Goal: Information Seeking & Learning: Check status

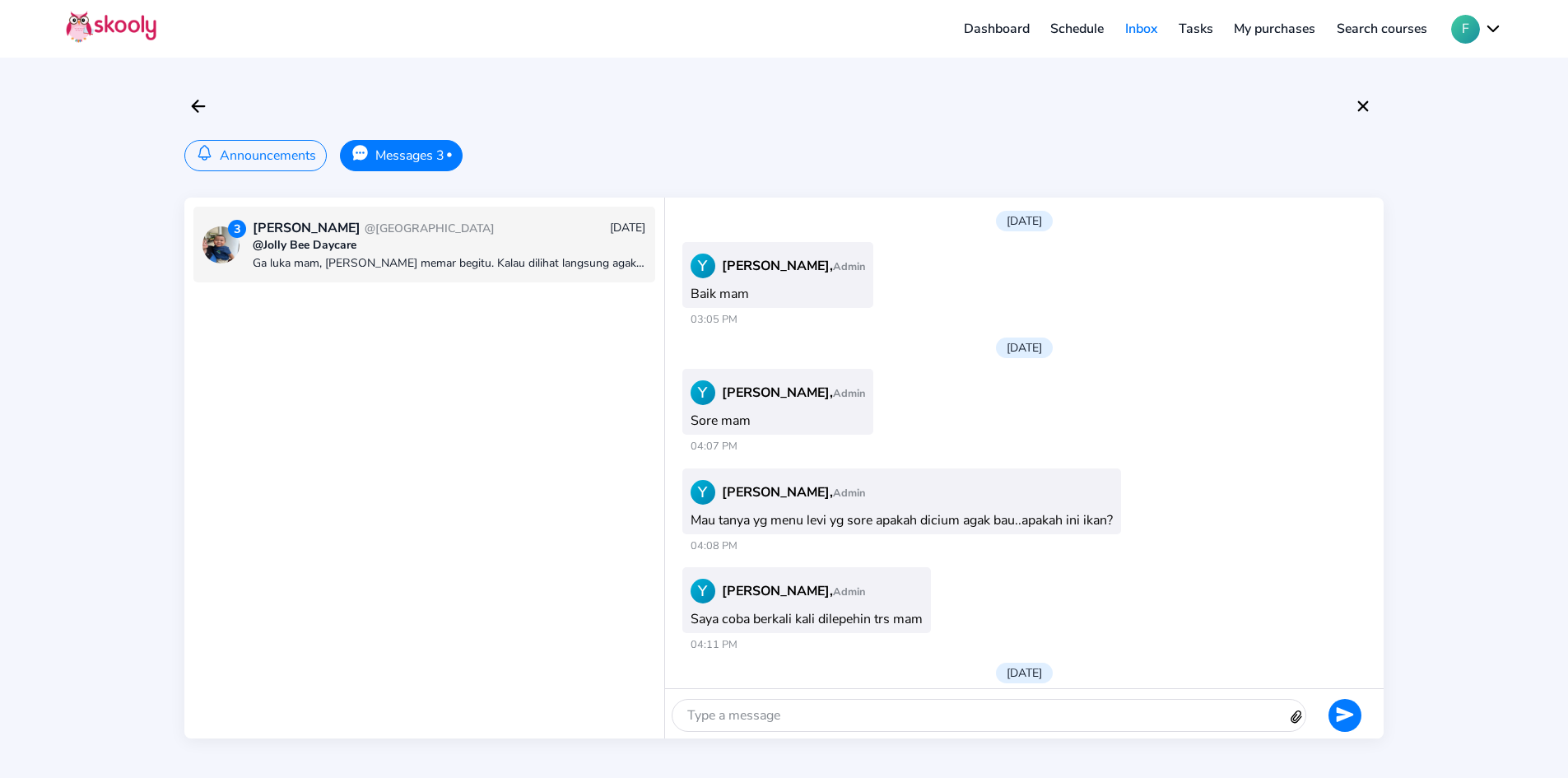
scroll to position [2451, 0]
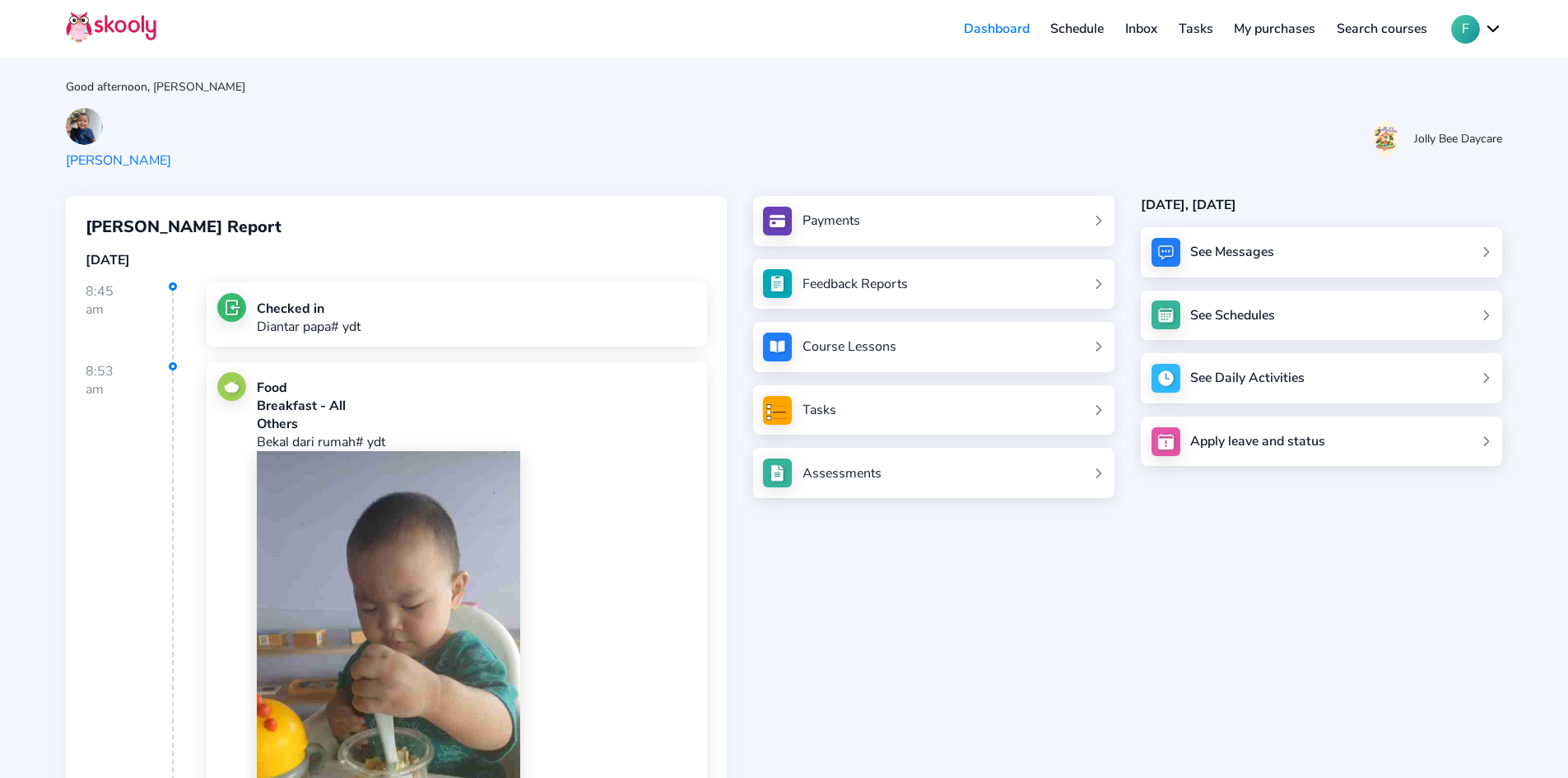
click at [1145, 37] on link "Inbox" at bounding box center [1141, 29] width 53 height 26
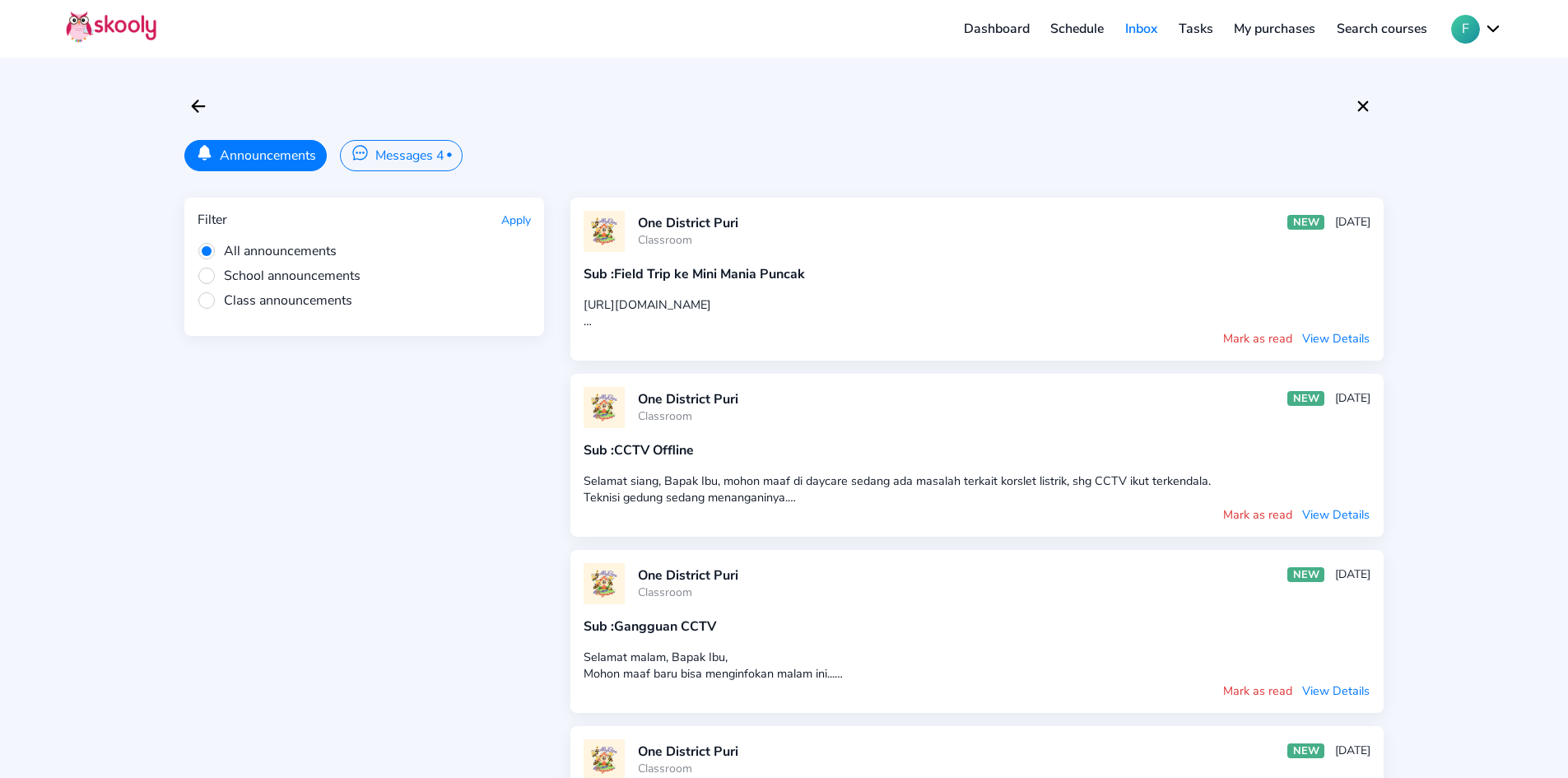
click at [409, 156] on button "Messages 4 •" at bounding box center [401, 156] width 122 height 32
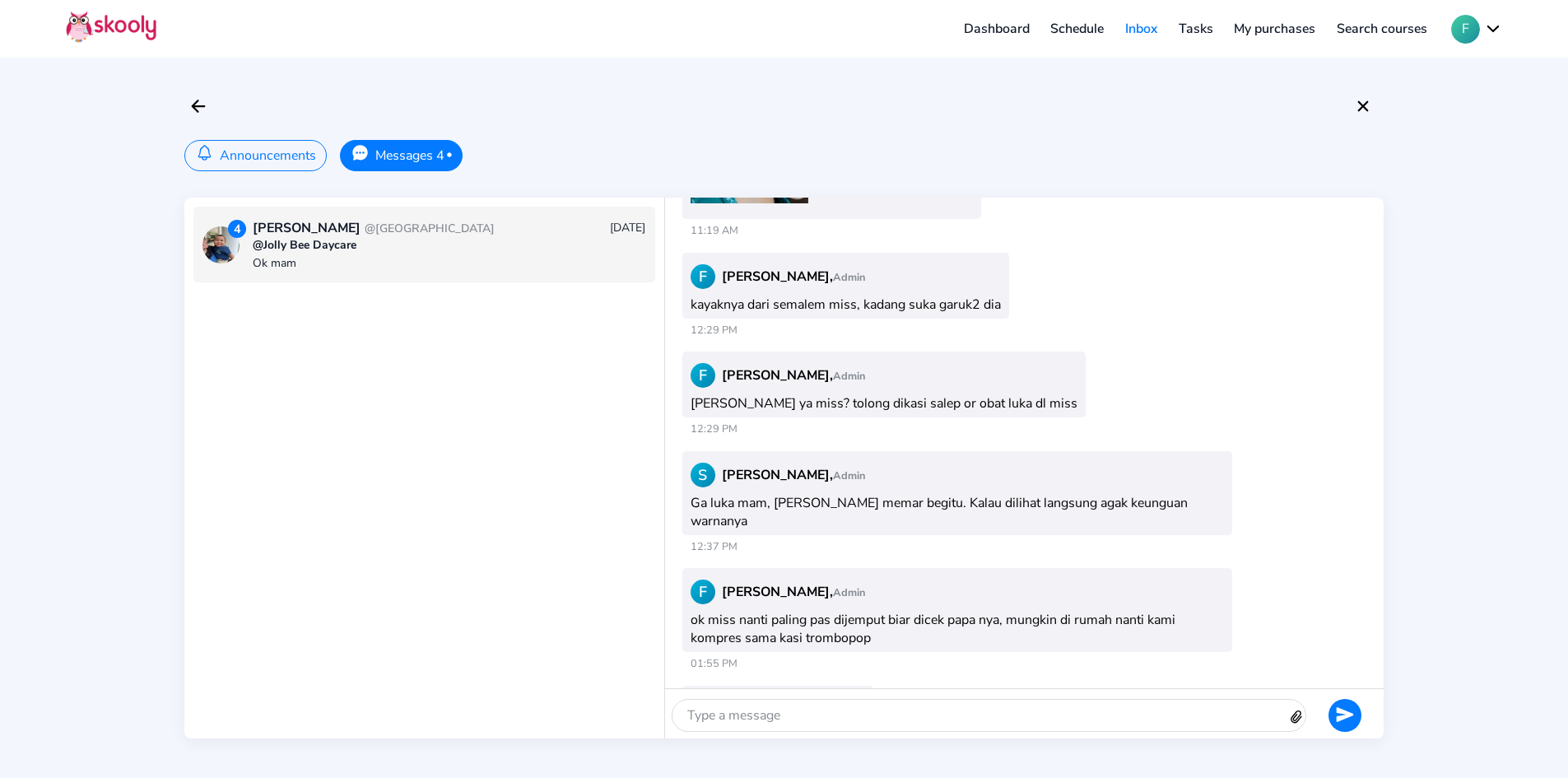
scroll to position [2324, 0]
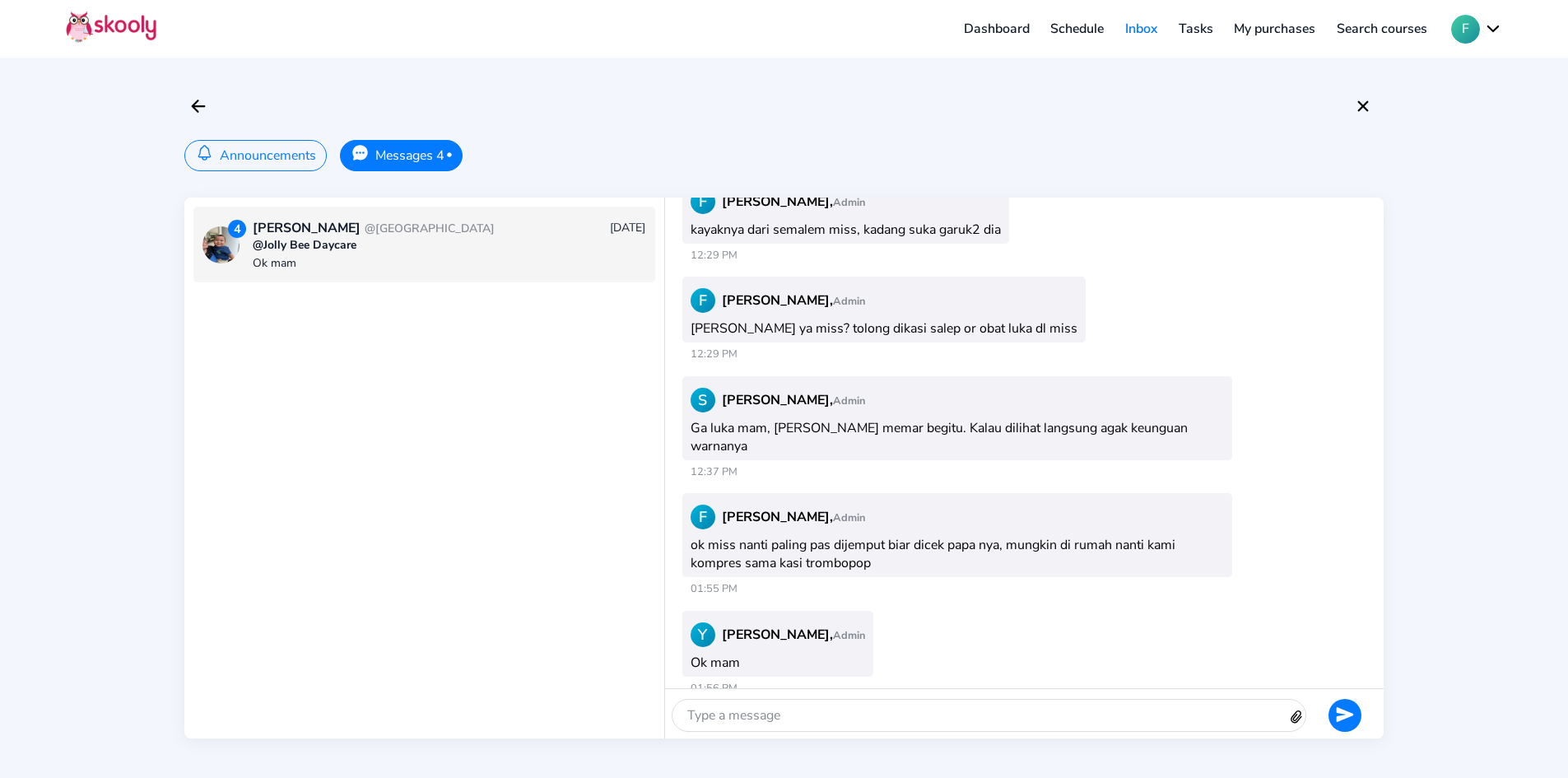
click at [259, 161] on button "Announcements" at bounding box center [256, 156] width 143 height 32
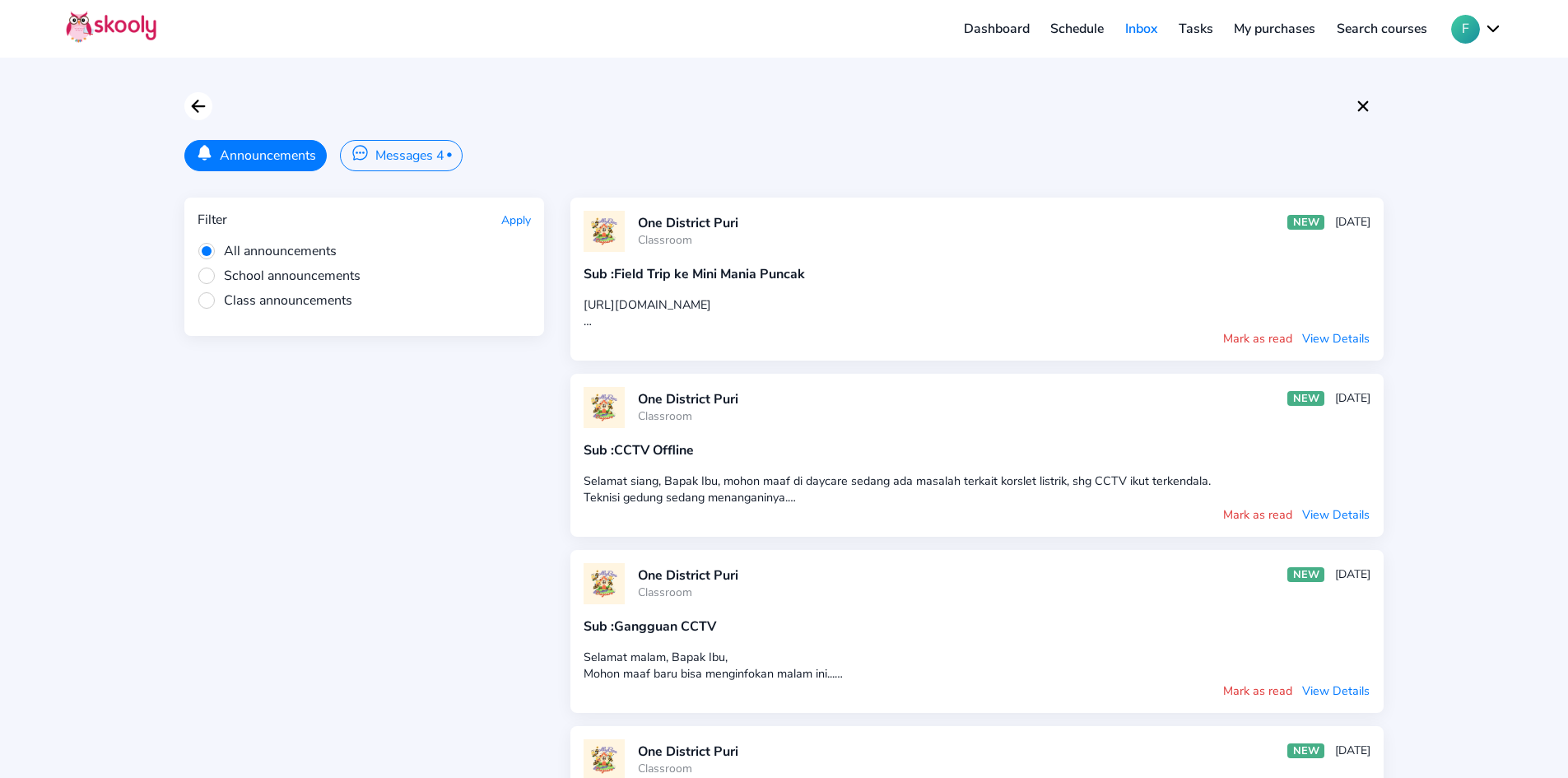
click at [196, 103] on icon "arrow back outline" at bounding box center [198, 106] width 12 height 11
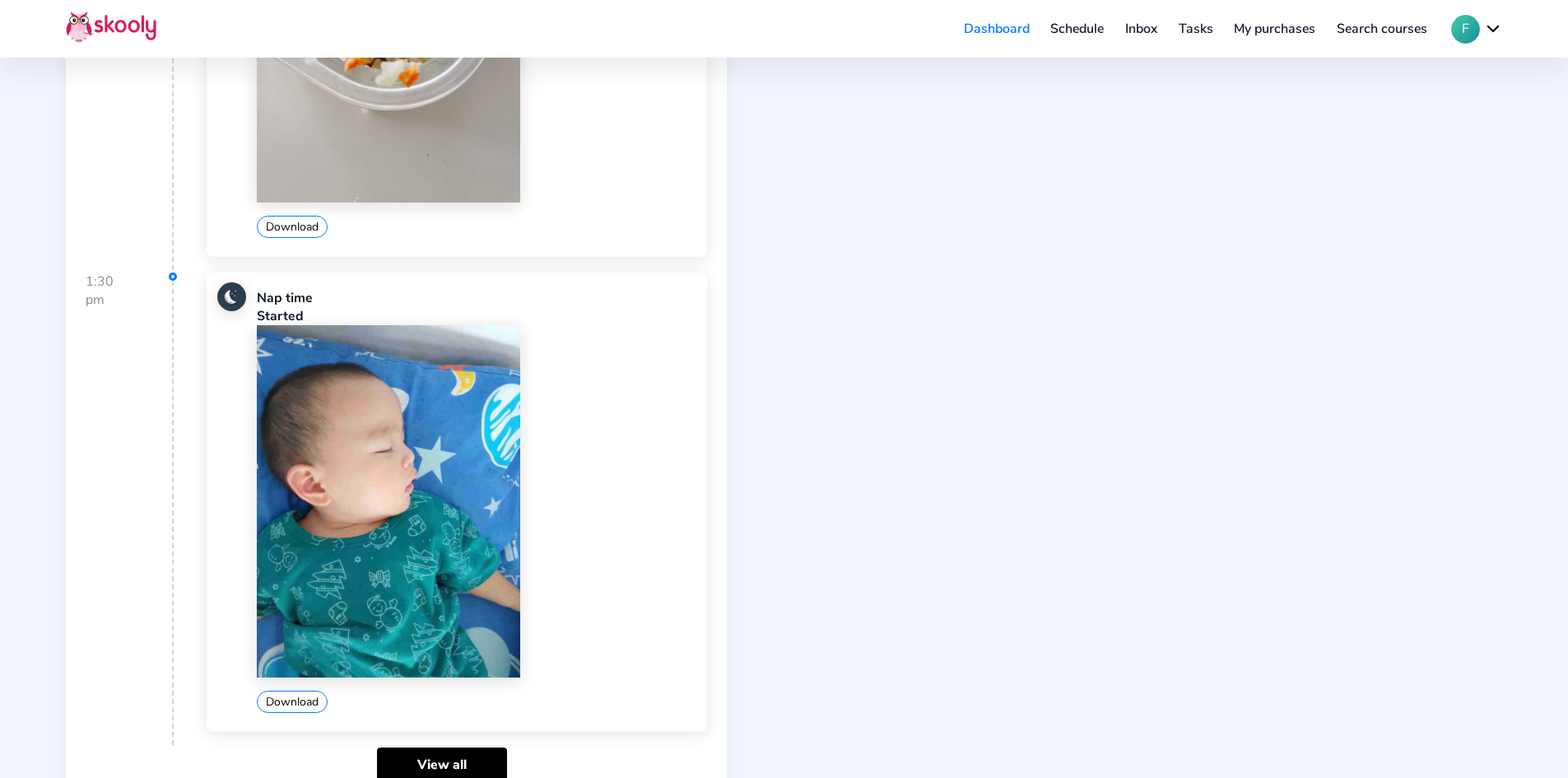
scroll to position [3577, 0]
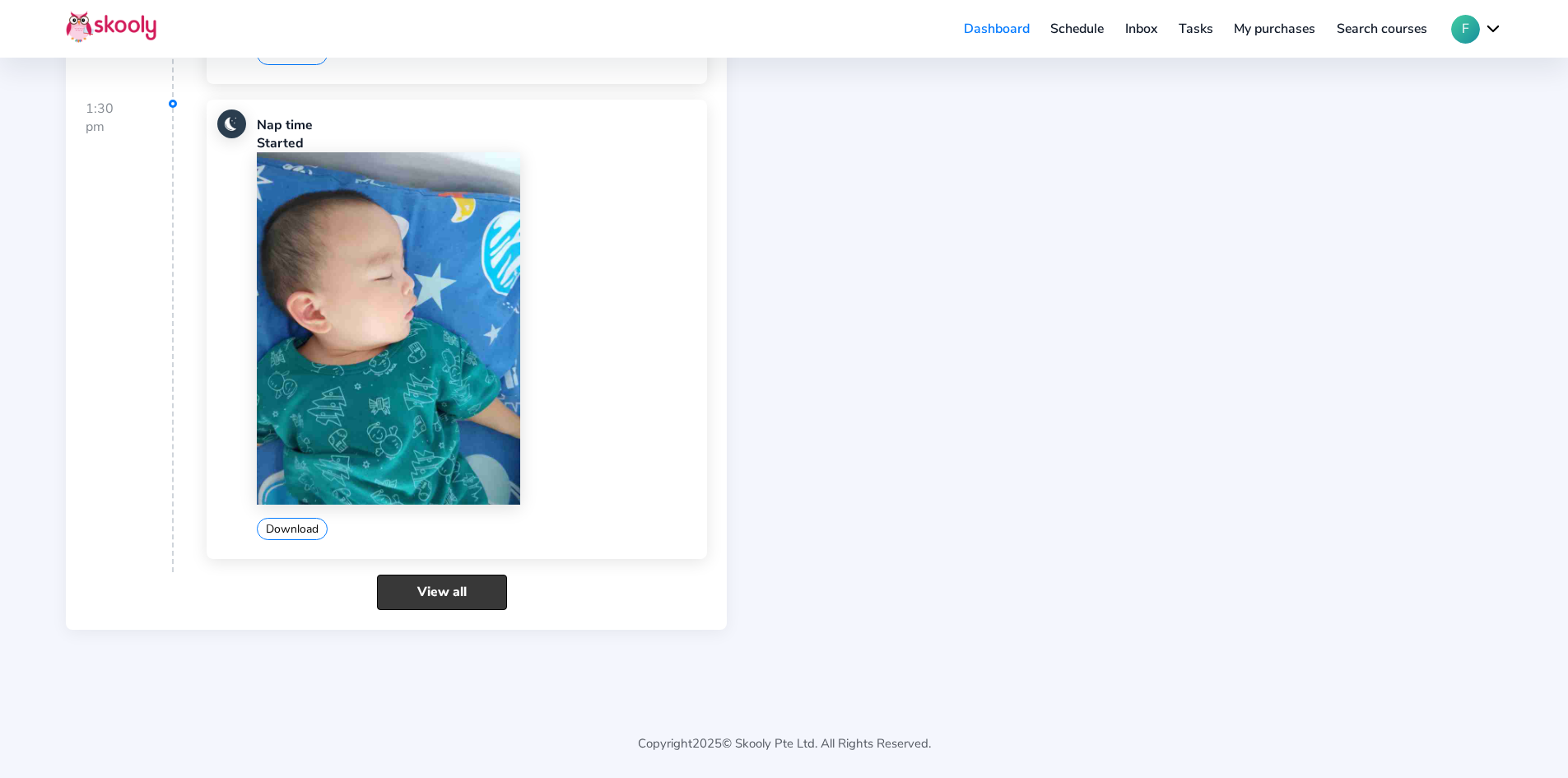
click at [465, 590] on link "View all" at bounding box center [441, 592] width 130 height 35
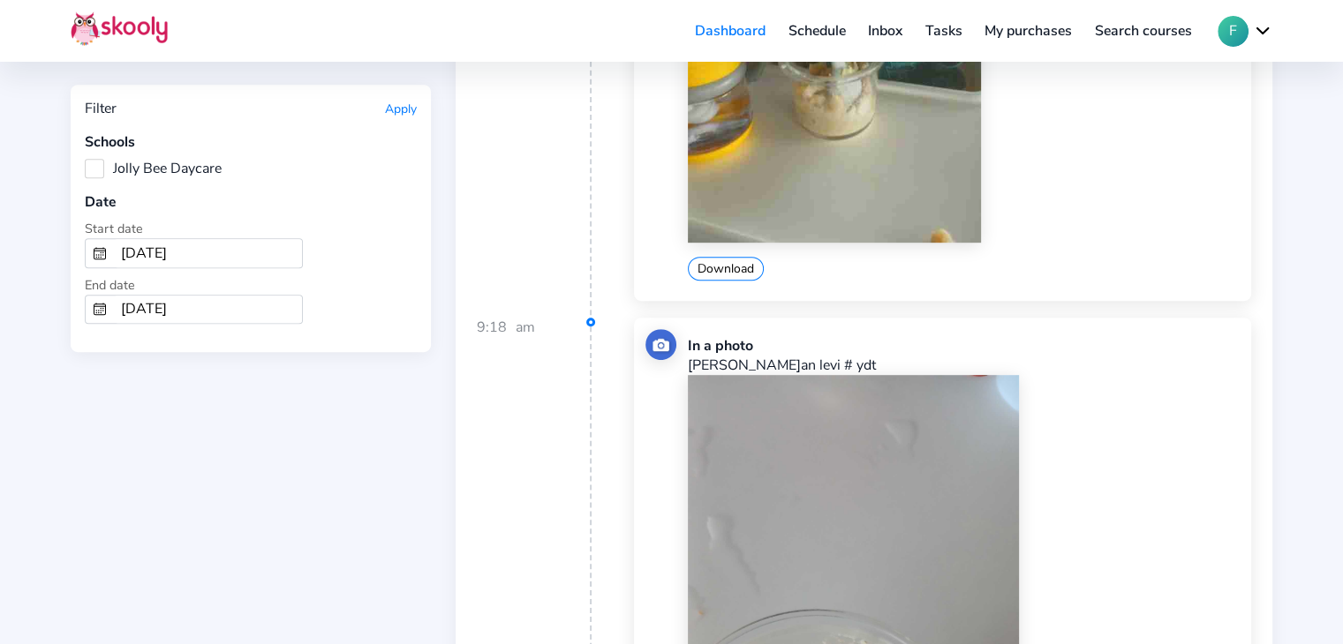
scroll to position [530, 0]
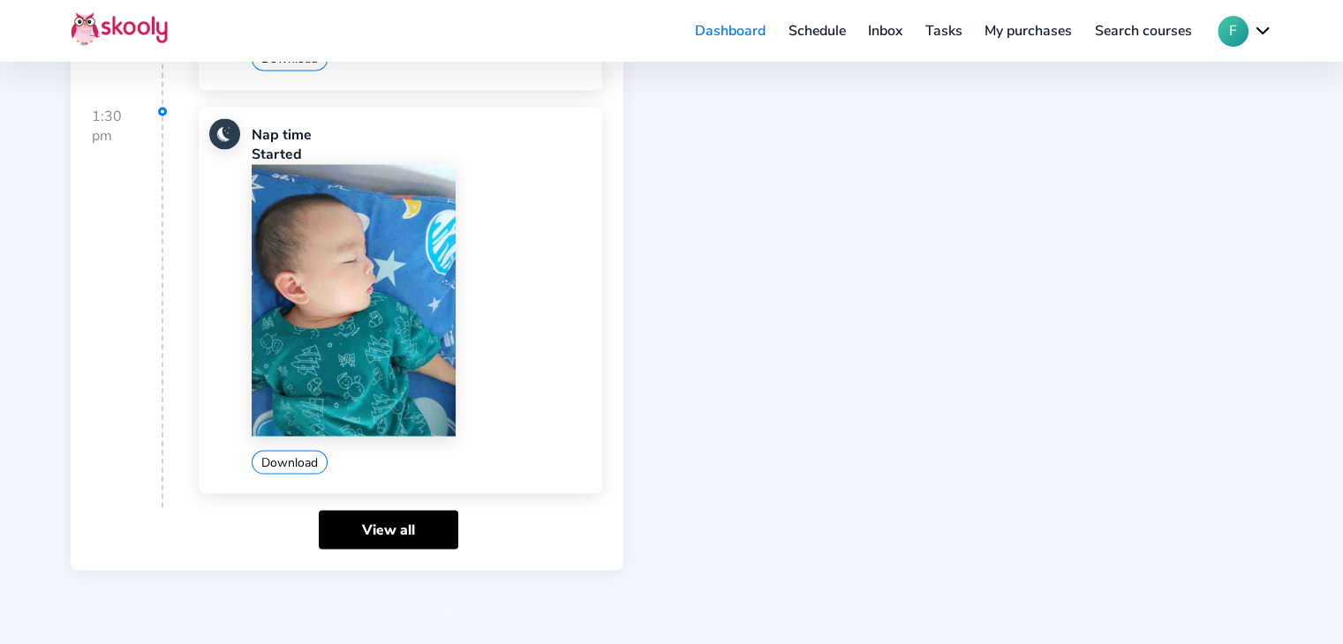
scroll to position [3234, 0]
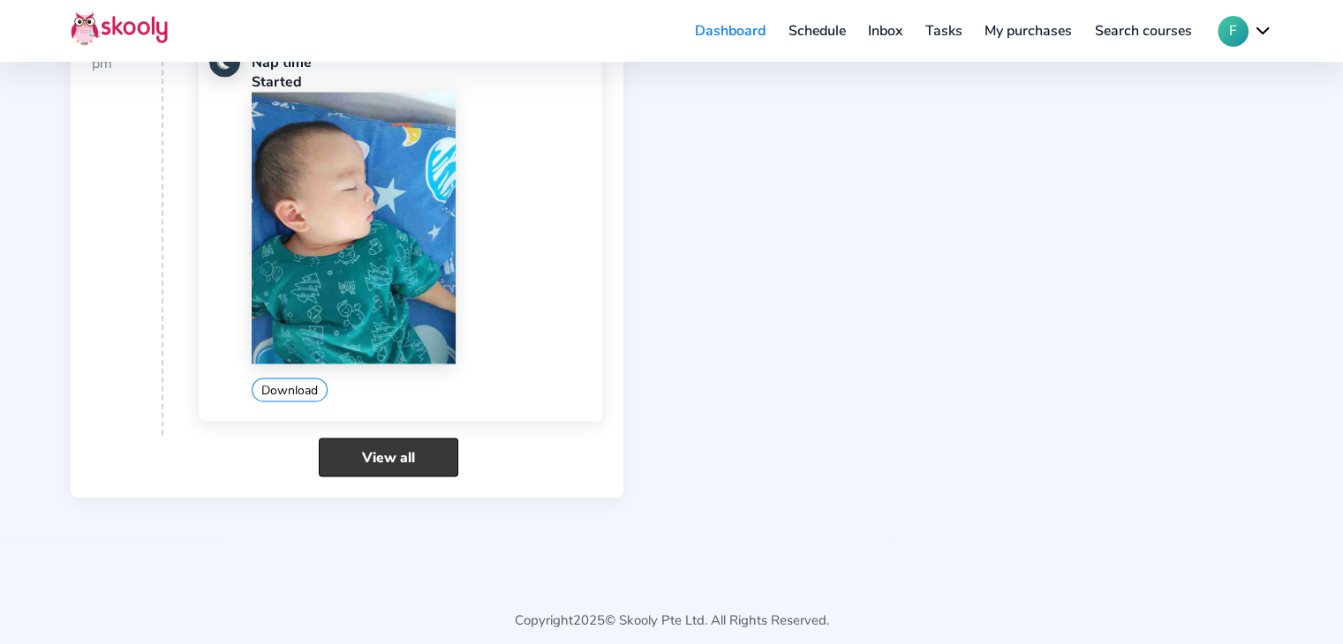
click at [438, 445] on link "View all" at bounding box center [388, 457] width 139 height 38
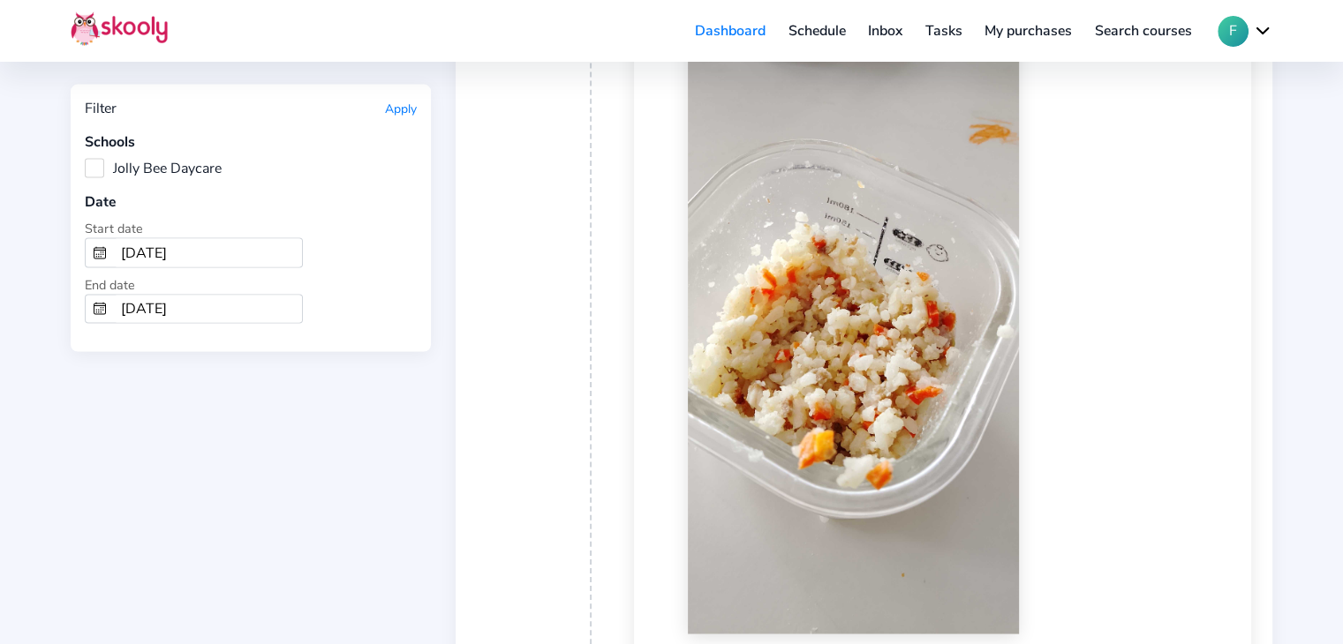
scroll to position [3531, 0]
